Goal: Check status: Check status

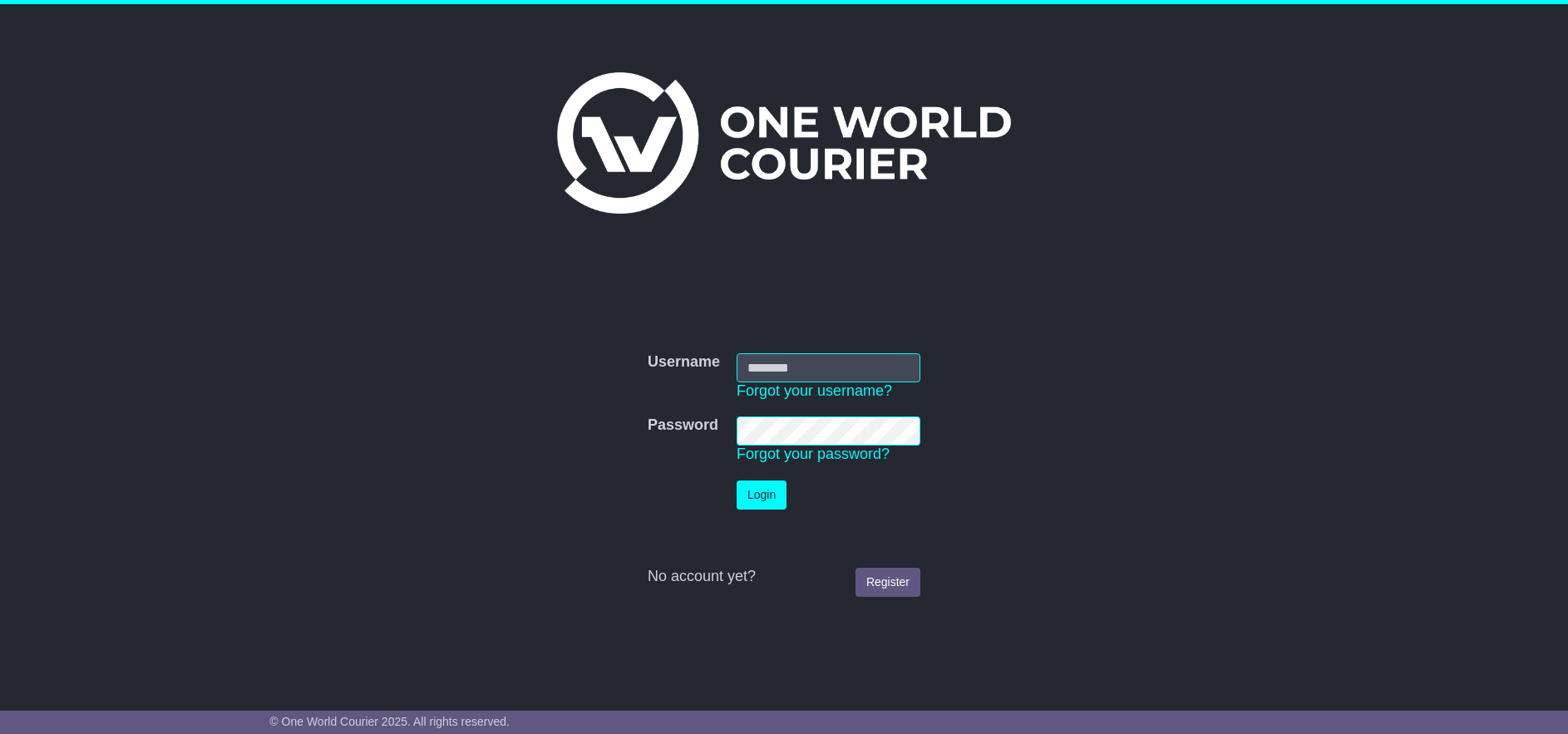
type input "******"
click at [760, 493] on button "Login" at bounding box center [761, 495] width 49 height 29
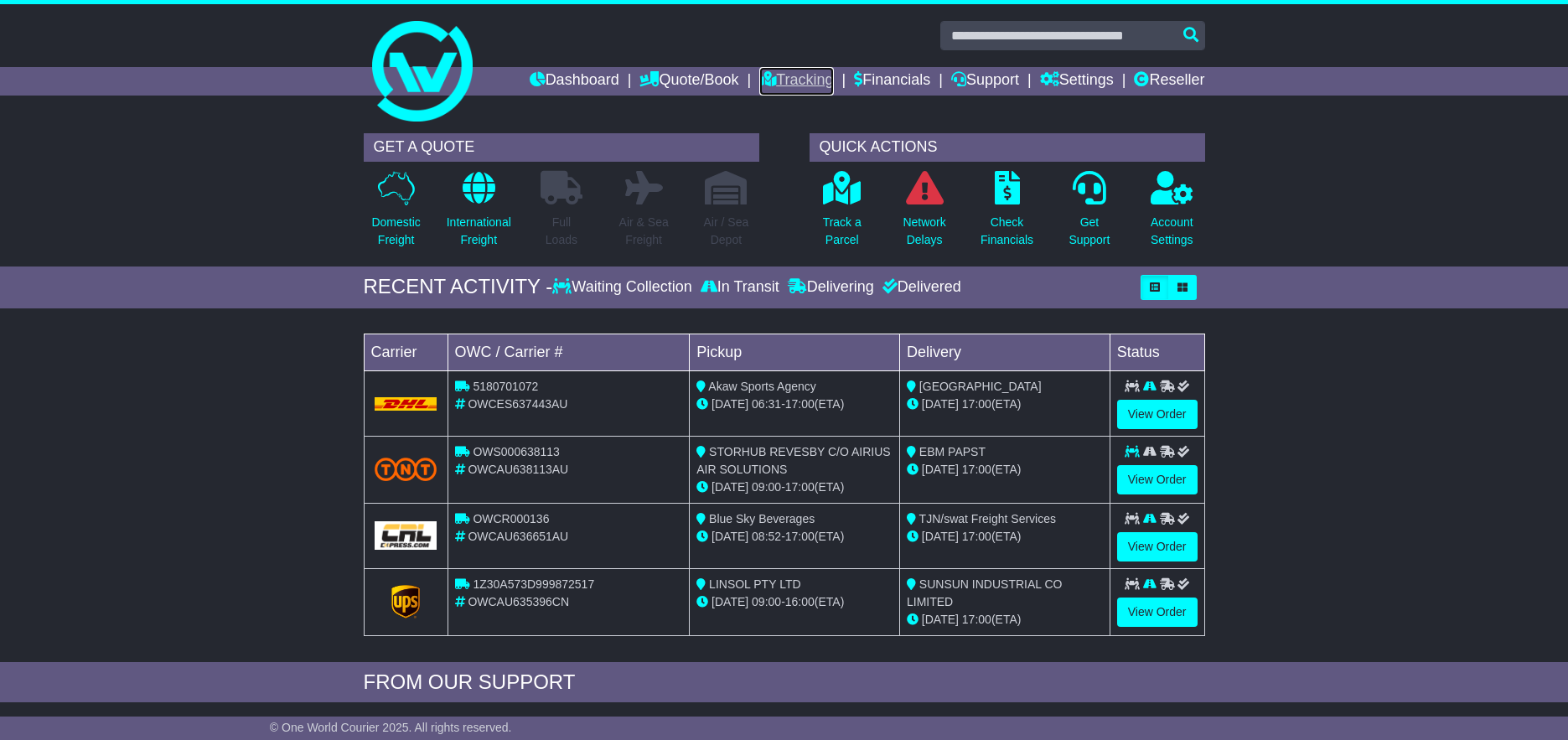
click at [776, 81] on link "Tracking" at bounding box center [796, 81] width 74 height 29
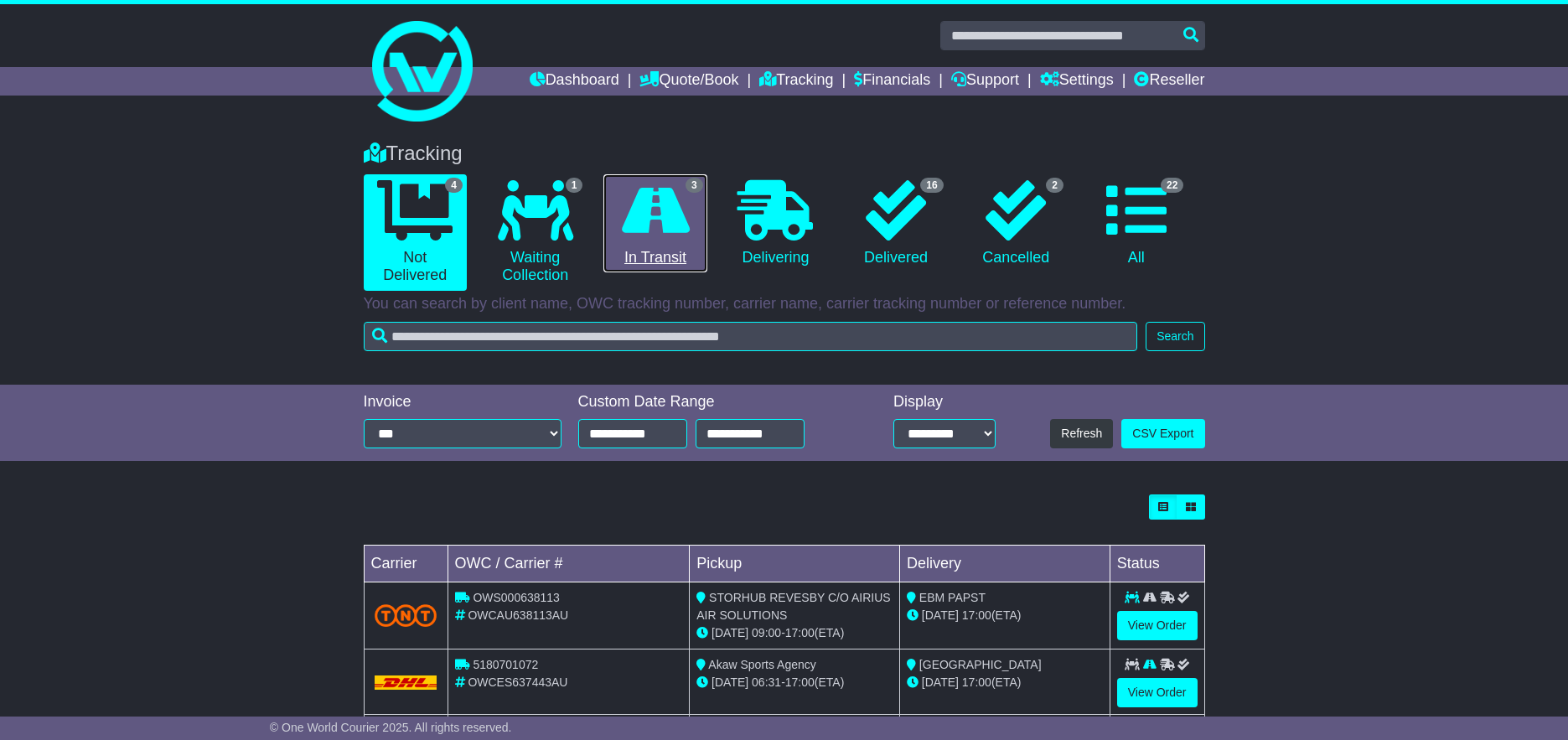
click at [656, 239] on icon at bounding box center [655, 210] width 68 height 60
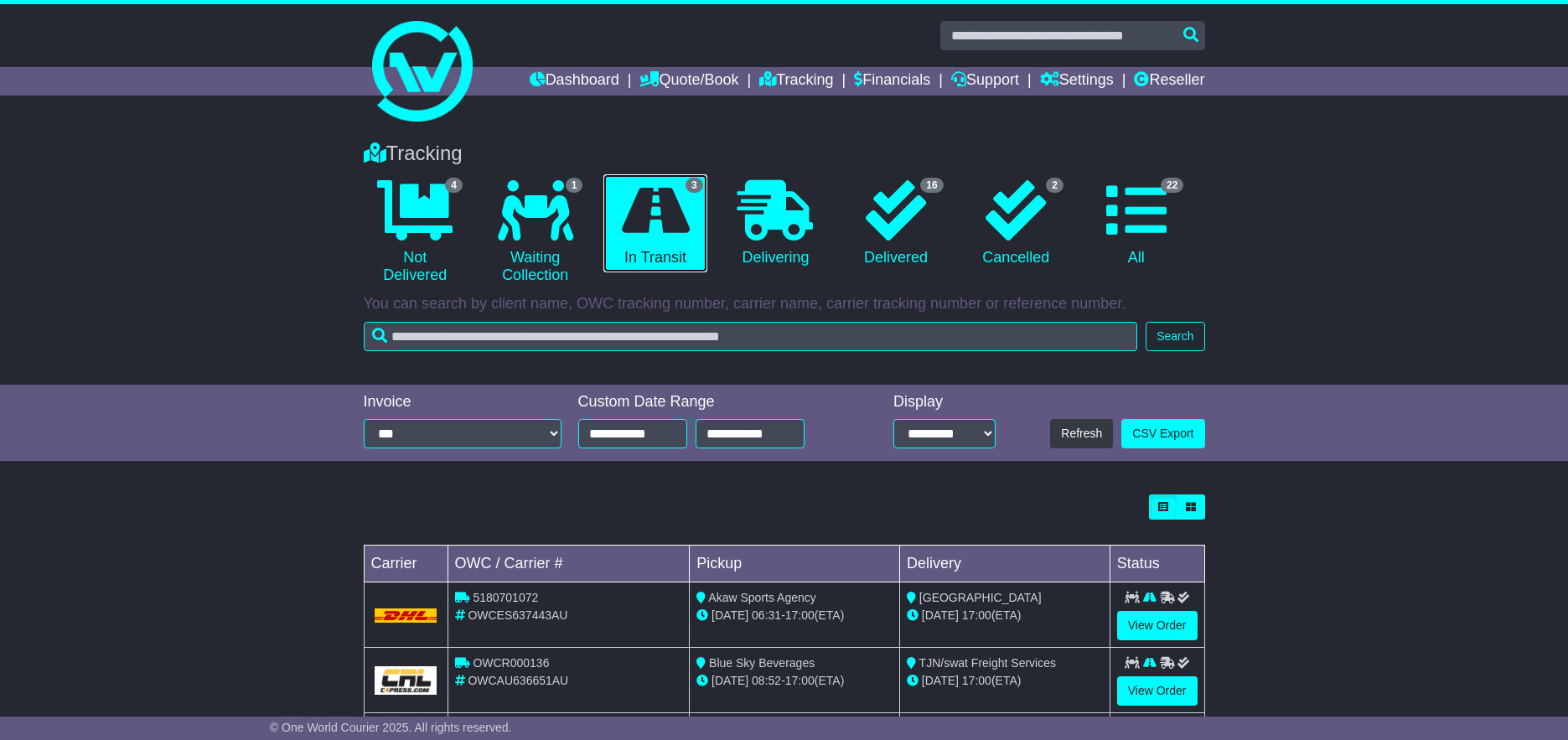
scroll to position [100, 0]
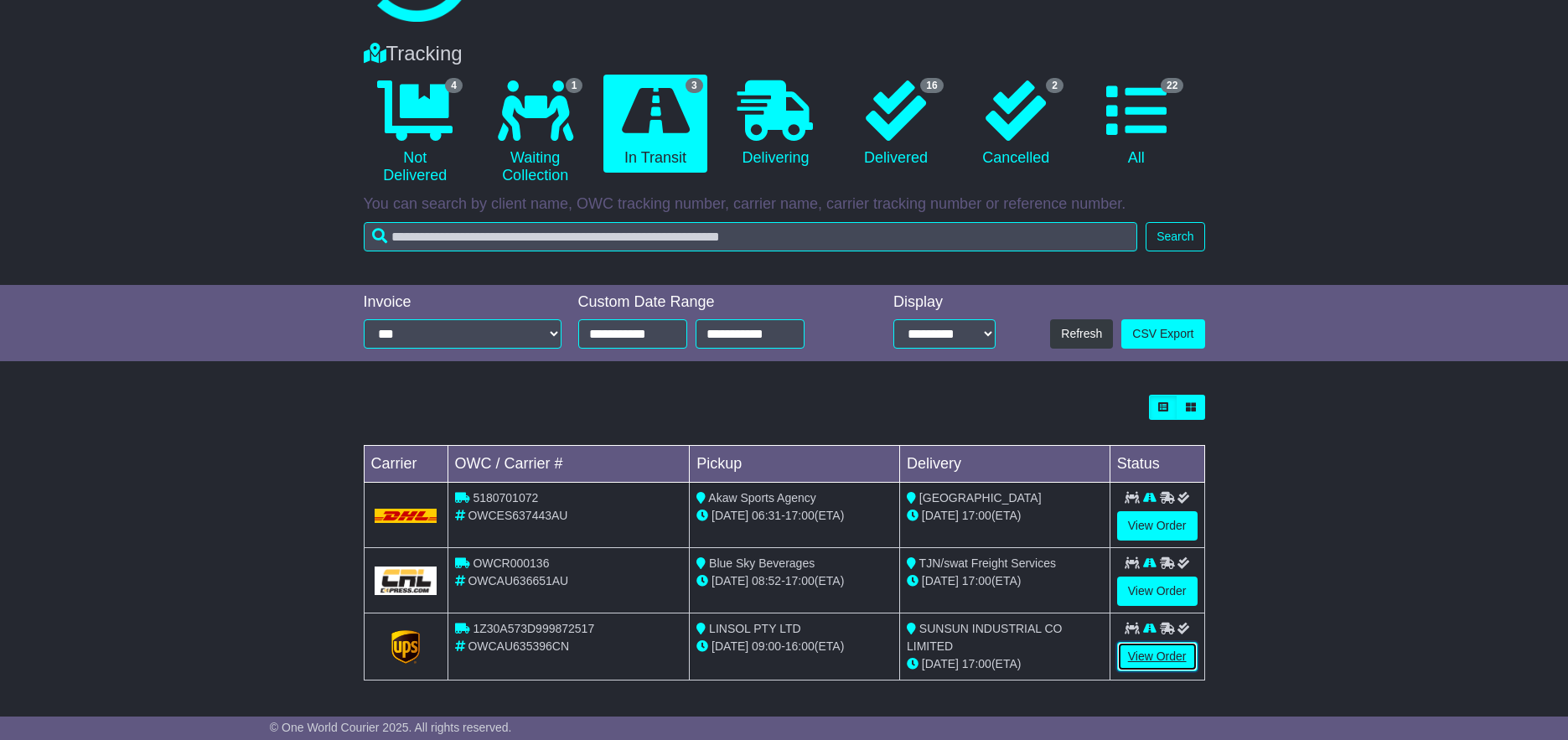
click at [1149, 655] on link "View Order" at bounding box center [1157, 656] width 80 height 30
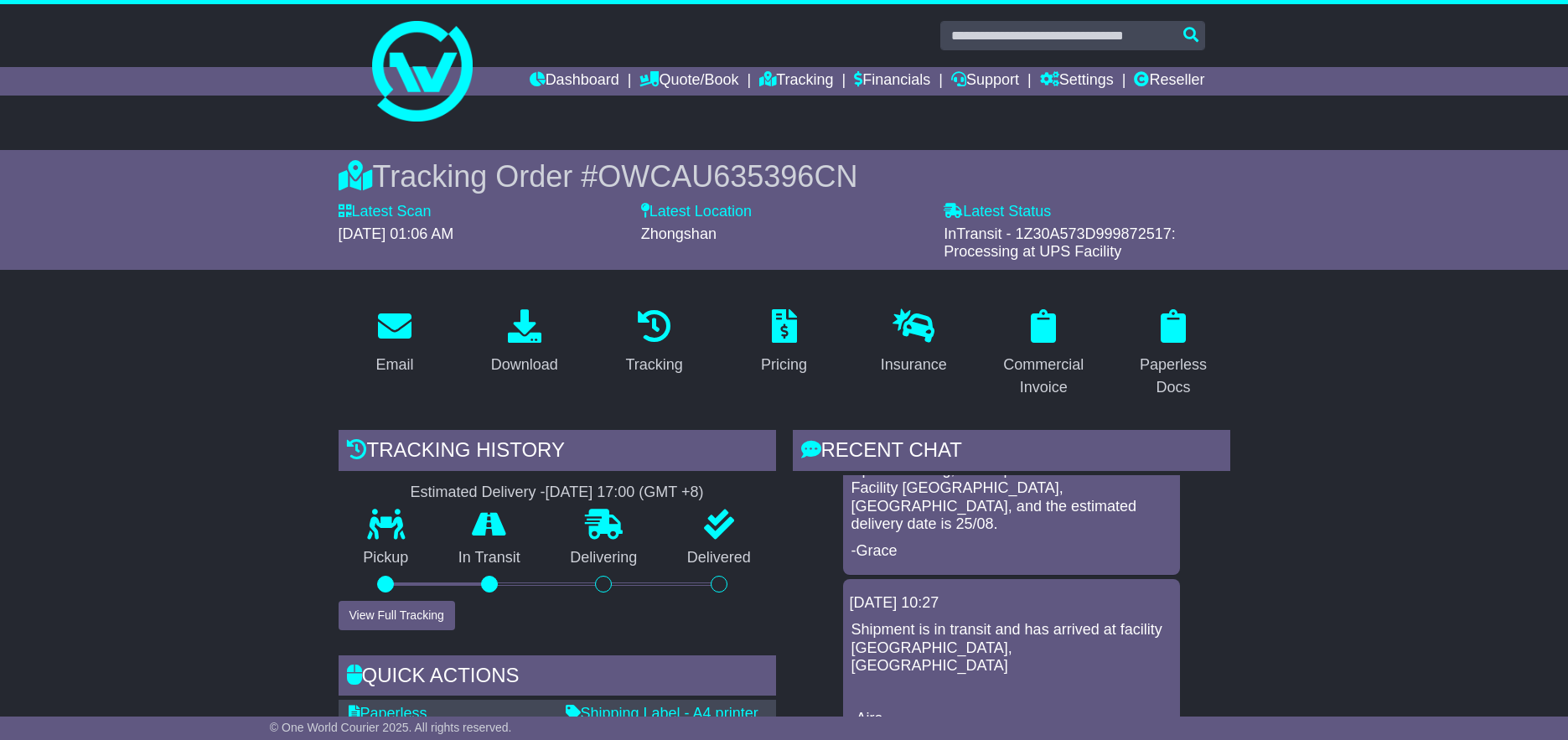
scroll to position [167, 0]
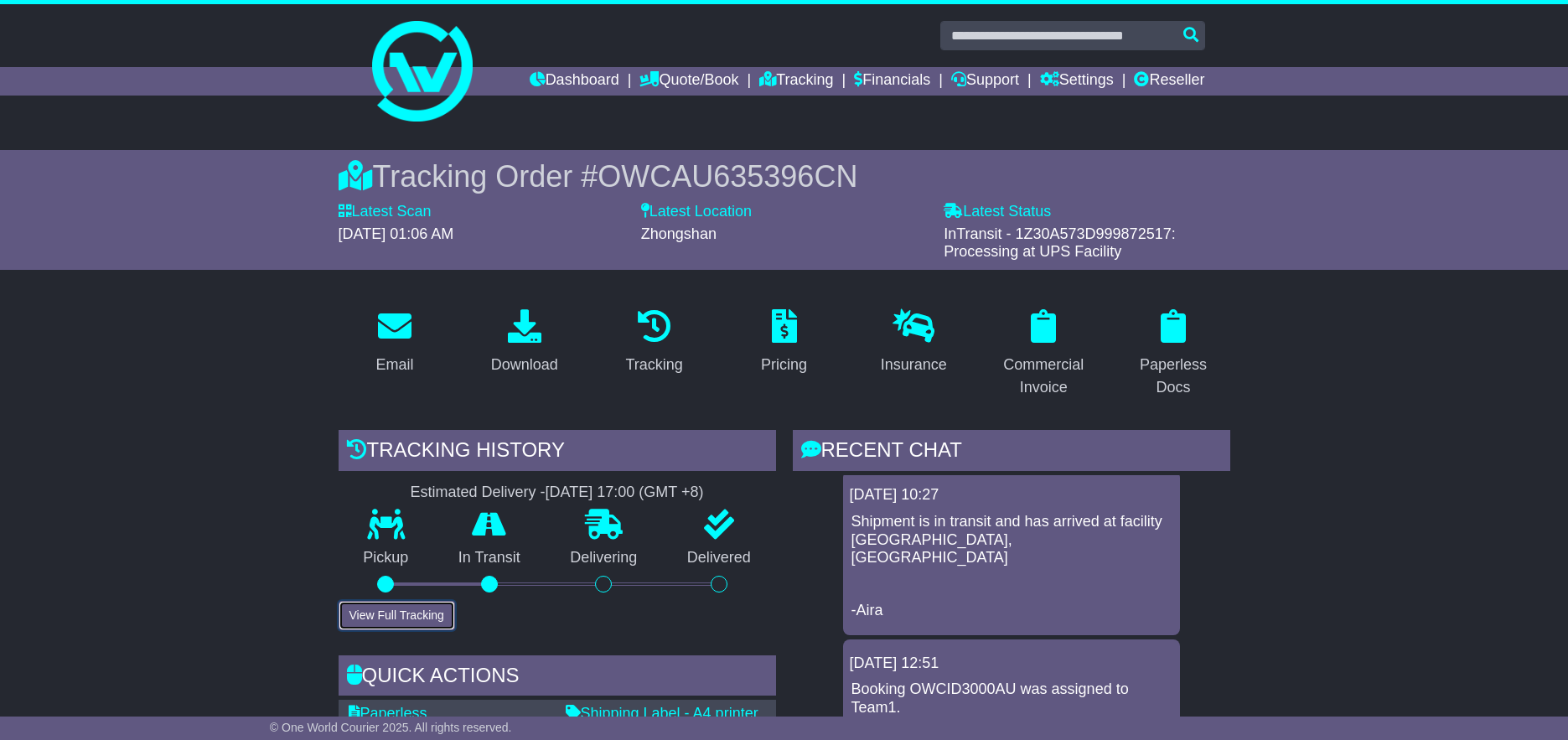
click at [376, 620] on button "View Full Tracking" at bounding box center [397, 615] width 117 height 30
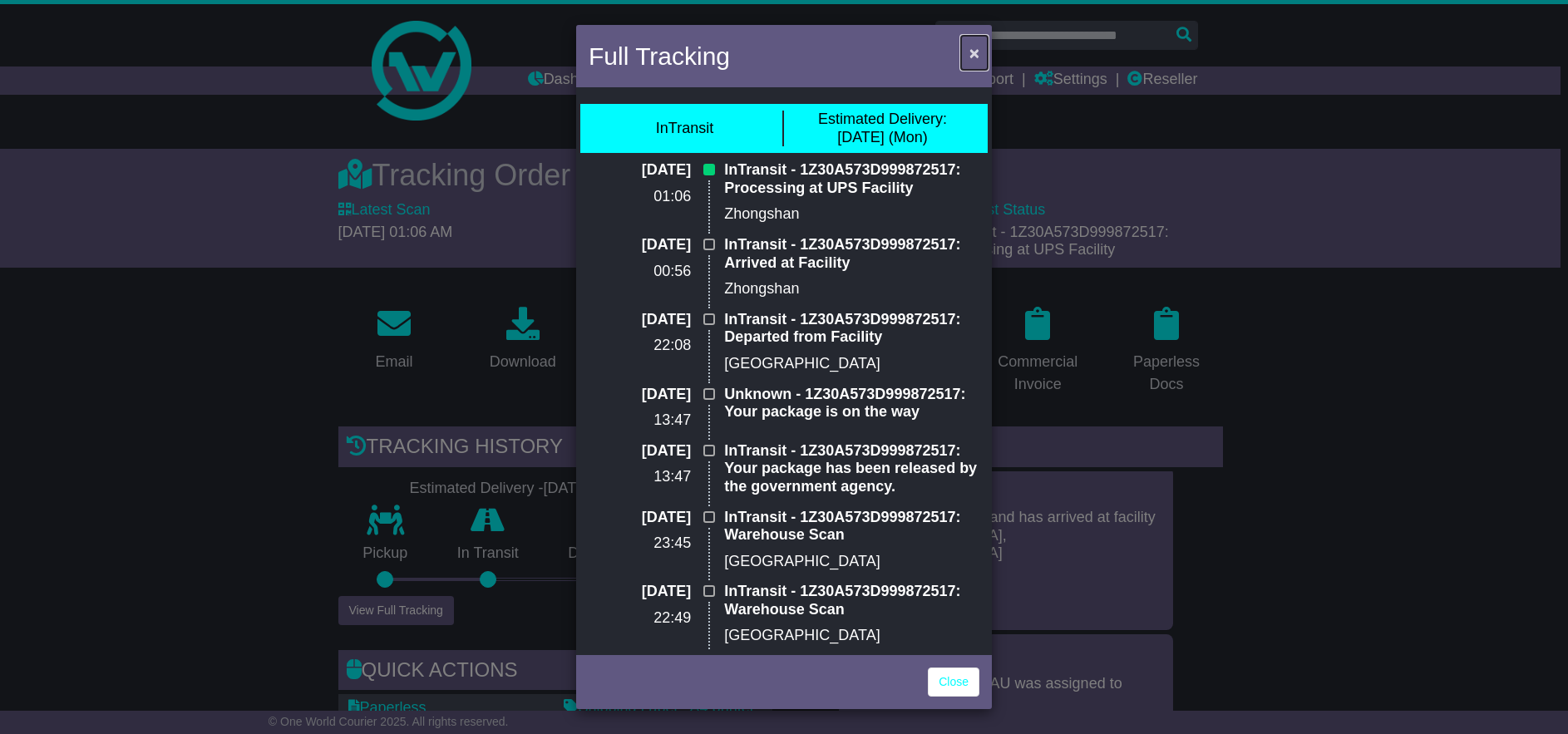
click at [969, 48] on span "×" at bounding box center [974, 53] width 10 height 19
